Goal: Book appointment/travel/reservation

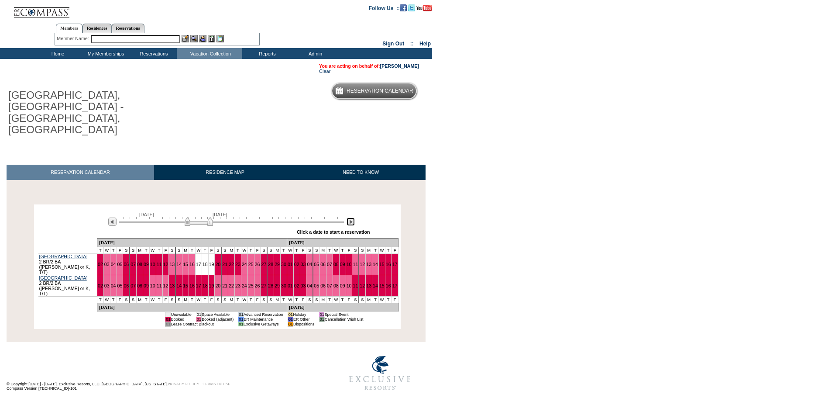
click at [351, 217] on img at bounding box center [350, 221] width 8 height 8
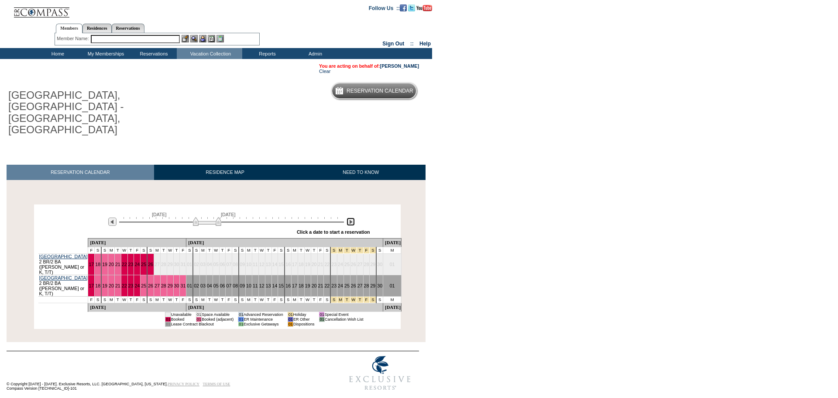
click at [351, 217] on img at bounding box center [350, 221] width 8 height 8
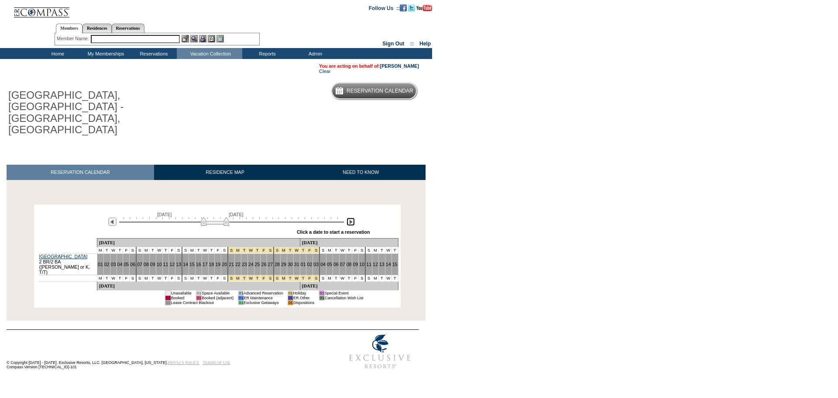
click at [351, 217] on img at bounding box center [350, 221] width 8 height 8
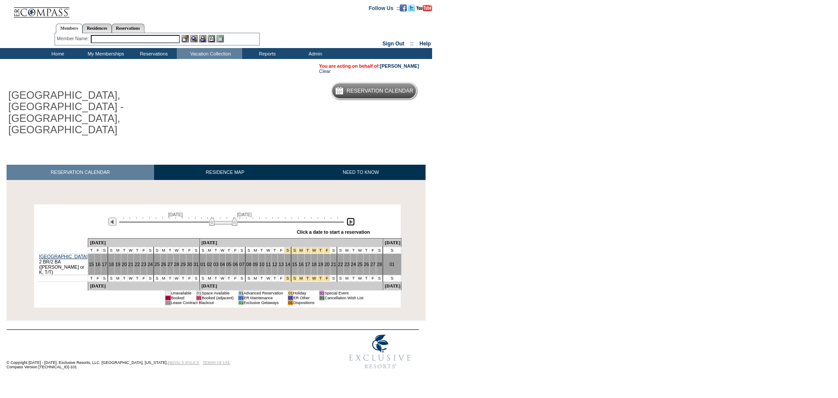
click at [351, 217] on img at bounding box center [350, 221] width 8 height 8
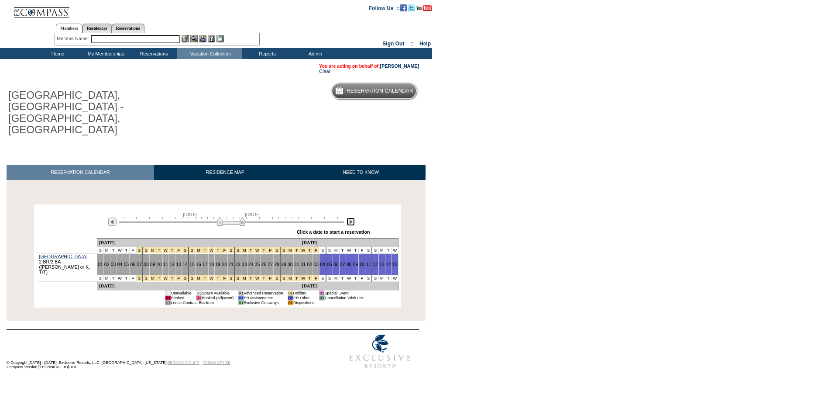
click at [351, 217] on img at bounding box center [350, 221] width 8 height 8
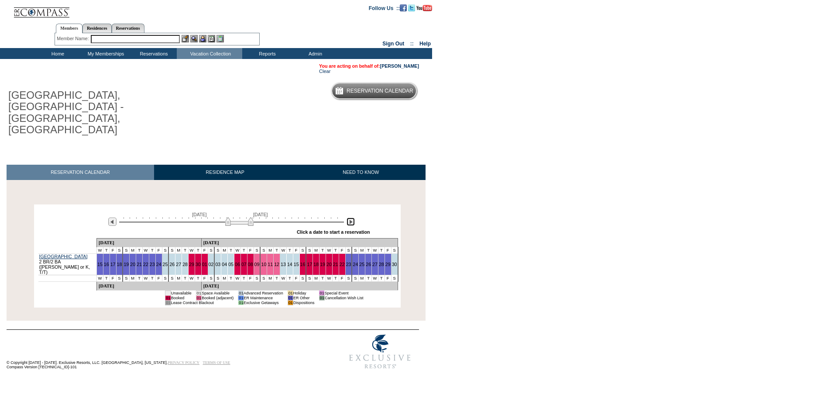
click at [351, 217] on img at bounding box center [350, 221] width 8 height 8
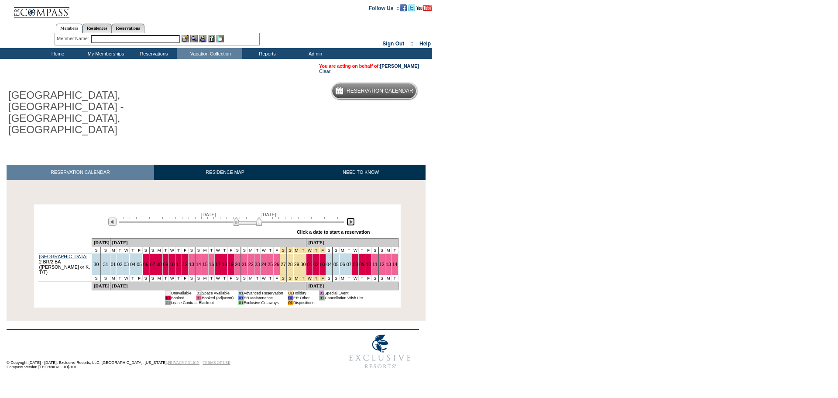
click at [349, 217] on img at bounding box center [350, 221] width 8 height 8
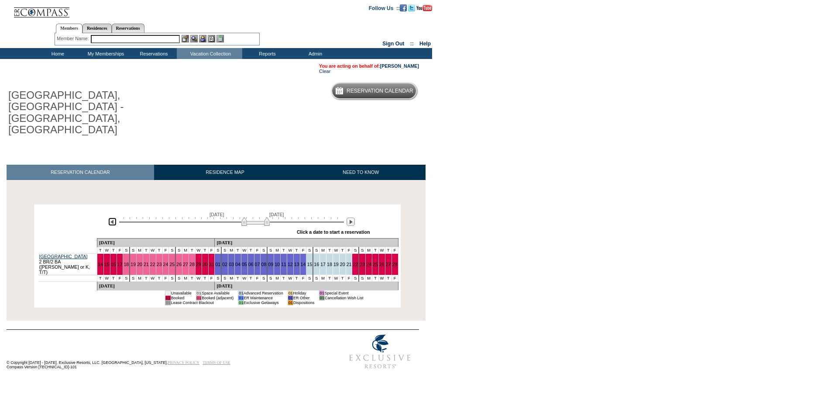
click at [113, 217] on img at bounding box center [112, 221] width 8 height 8
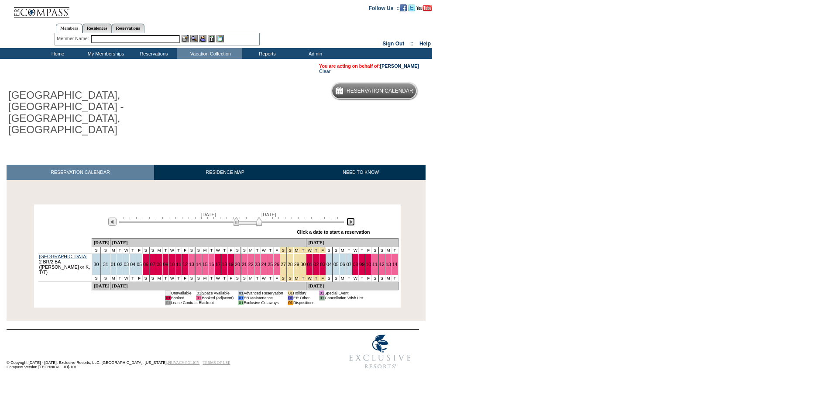
click at [352, 217] on img at bounding box center [350, 221] width 8 height 8
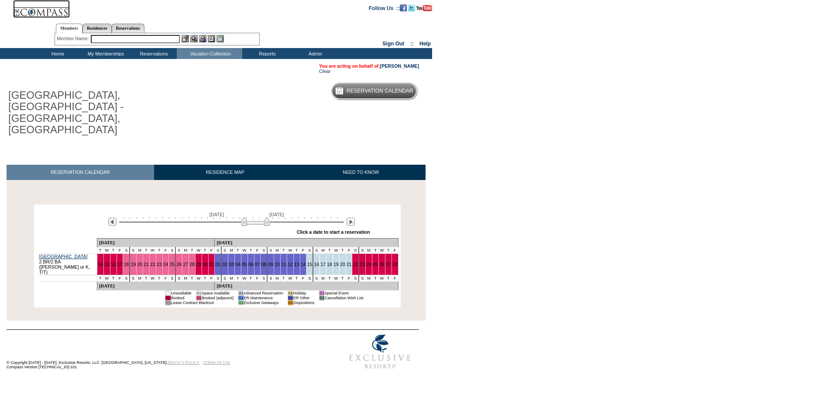
click at [38, 16] on img at bounding box center [41, 9] width 57 height 18
